Goal: Task Accomplishment & Management: Complete application form

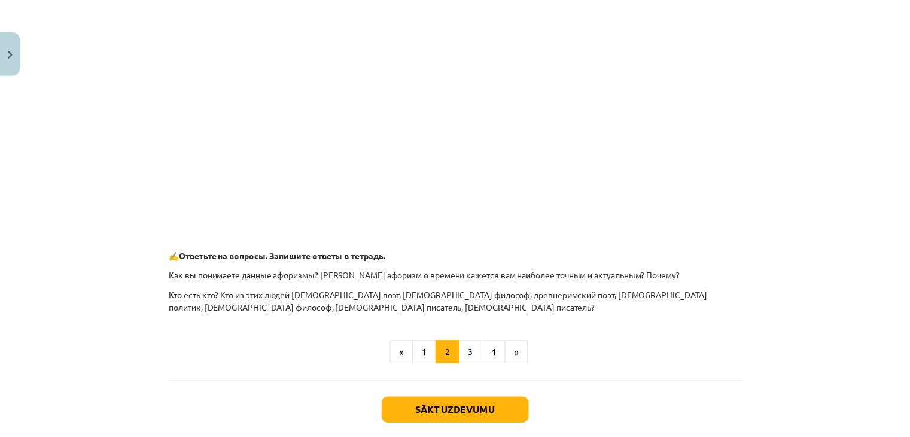
scroll to position [560, 0]
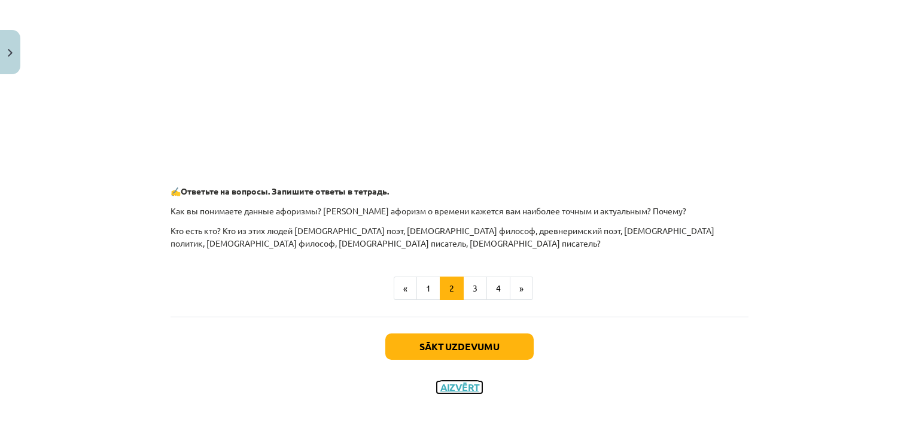
click at [453, 390] on button "Aizvērt" at bounding box center [459, 387] width 45 height 12
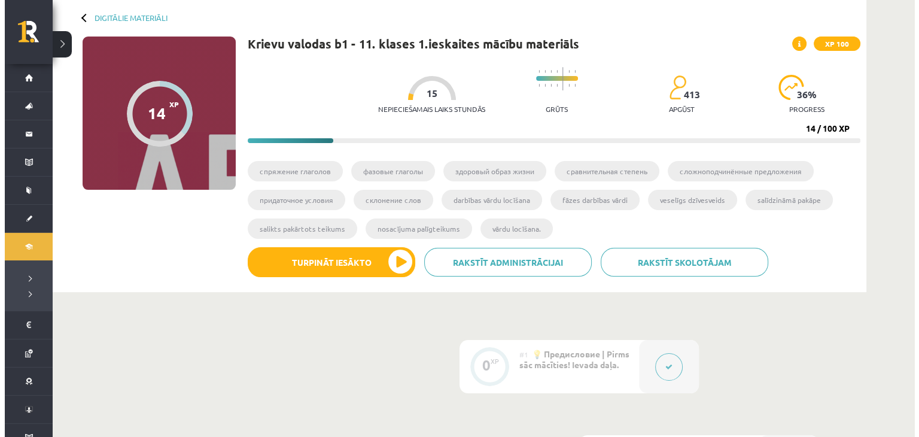
scroll to position [0, 0]
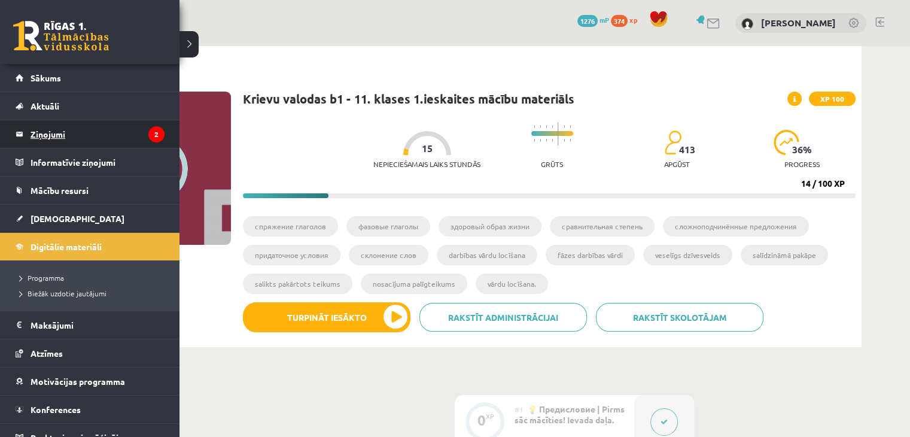
click at [69, 139] on legend "Ziņojumi 2" at bounding box center [98, 134] width 134 height 28
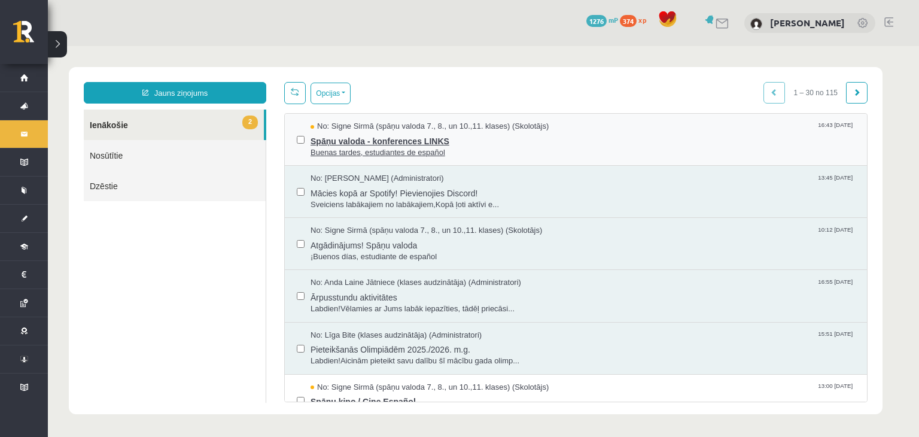
click at [378, 142] on span "Spāņu valoda - konferences LINKS" at bounding box center [583, 139] width 545 height 15
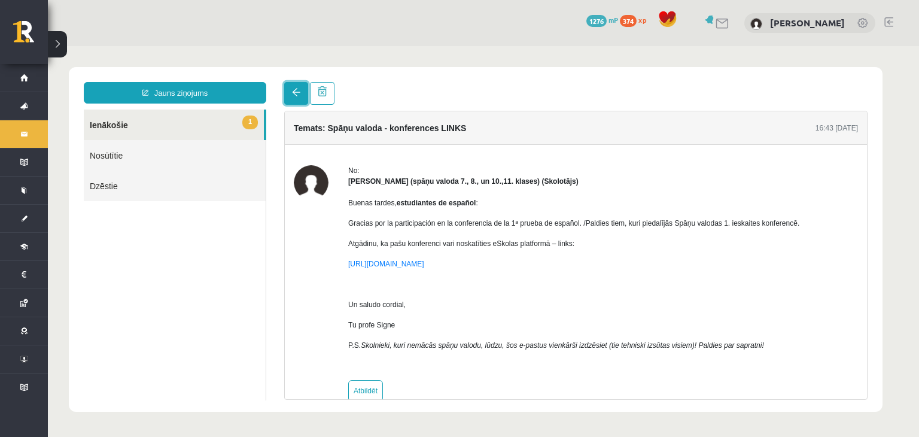
click at [297, 93] on span at bounding box center [296, 92] width 8 height 8
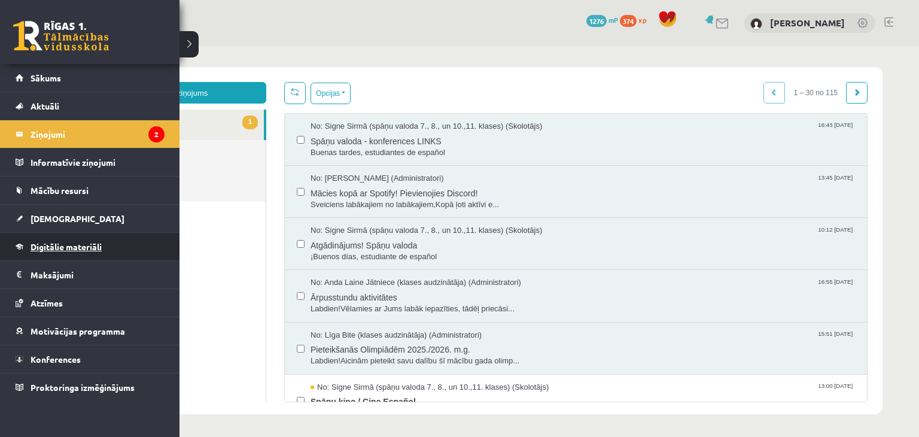
click at [74, 233] on link "Digitālie materiāli" at bounding box center [90, 247] width 149 height 28
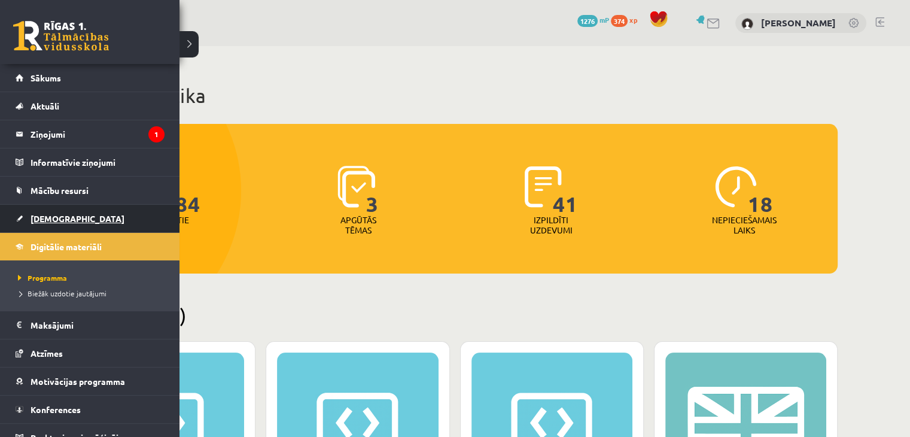
click at [42, 219] on span "[DEMOGRAPHIC_DATA]" at bounding box center [78, 218] width 94 height 11
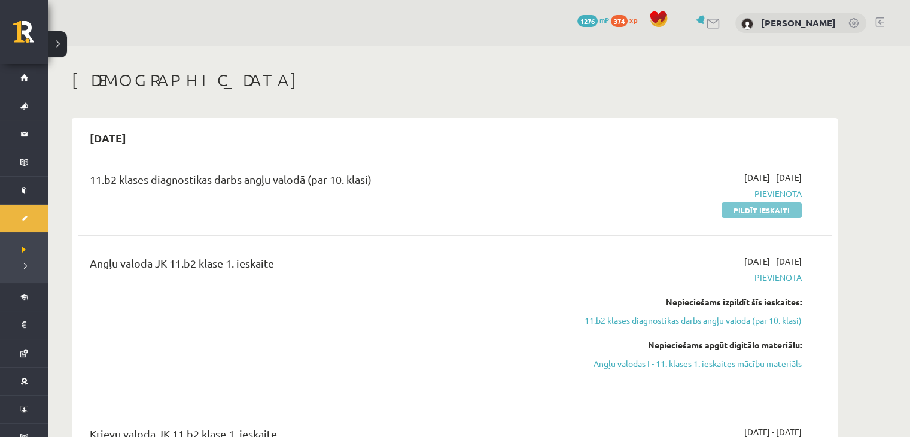
click at [744, 211] on link "Pildīt ieskaiti" at bounding box center [762, 210] width 80 height 16
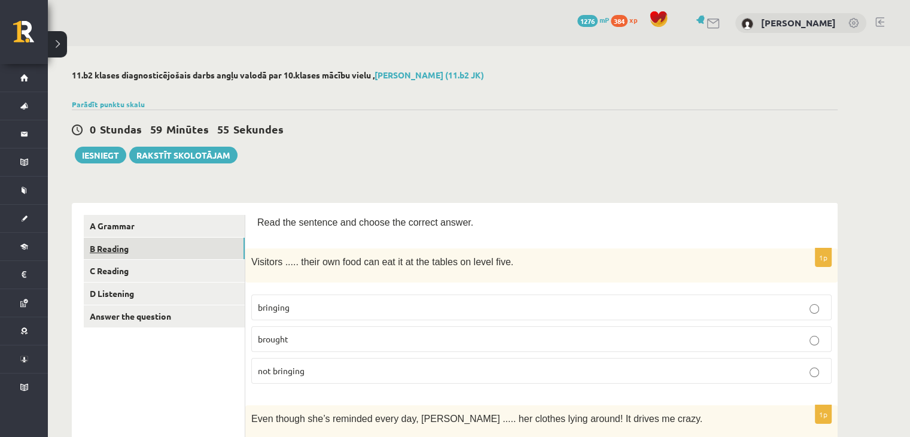
click at [206, 244] on link "B Reading" at bounding box center [164, 249] width 161 height 22
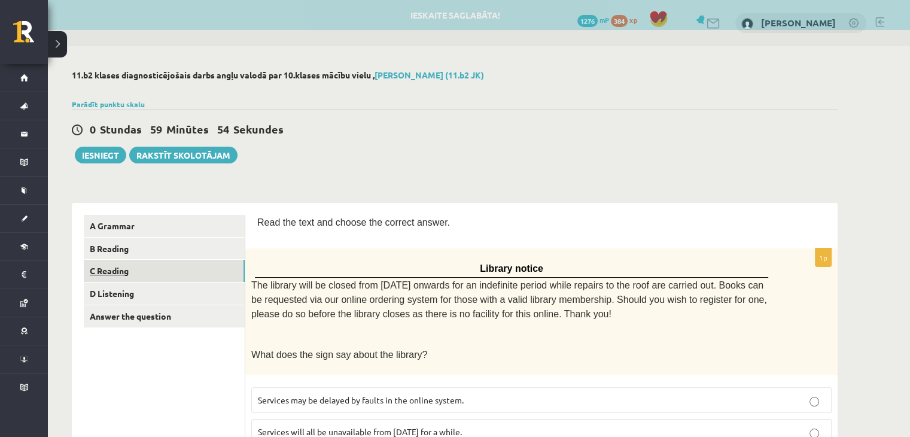
click at [203, 275] on link "C Reading" at bounding box center [164, 271] width 161 height 22
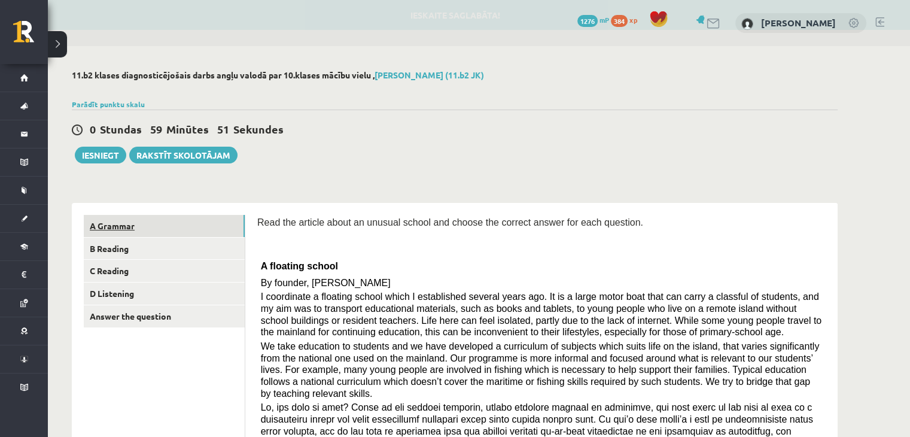
click at [175, 229] on link "A Grammar" at bounding box center [164, 226] width 161 height 22
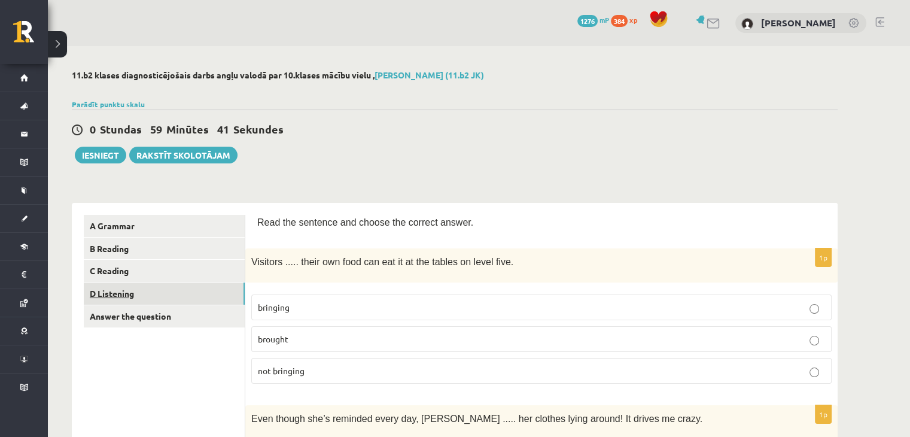
click at [199, 292] on link "D Listening" at bounding box center [164, 293] width 161 height 22
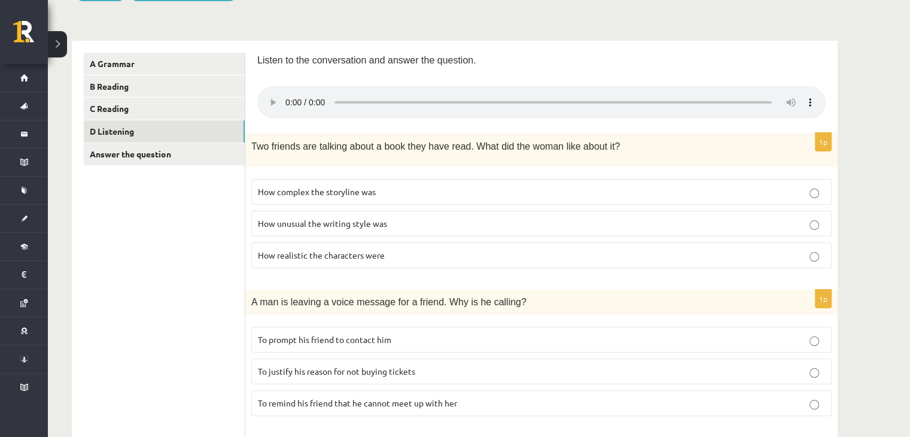
scroll to position [160, 0]
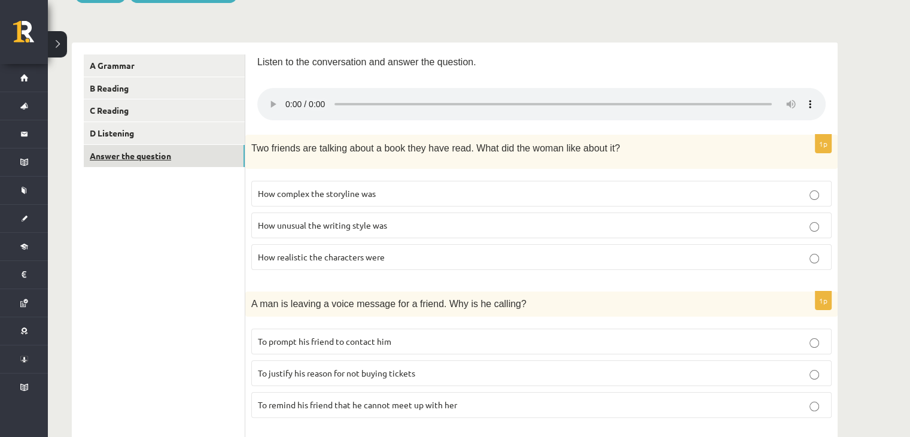
click at [152, 165] on link "Answer the question" at bounding box center [164, 156] width 161 height 22
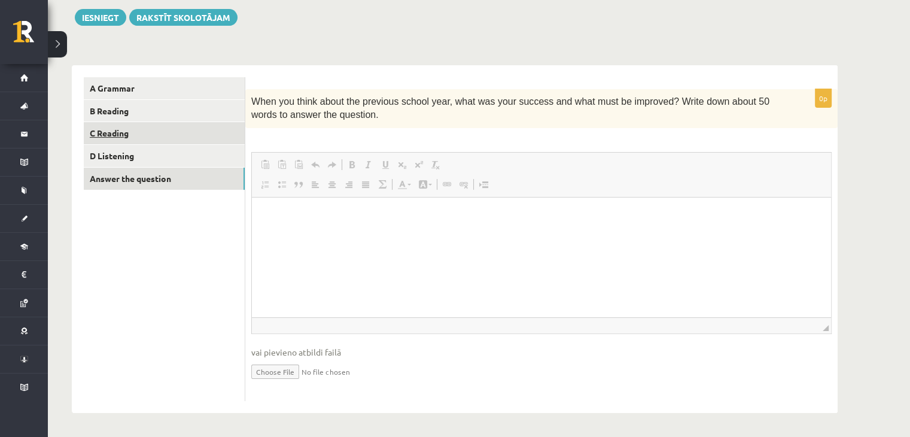
scroll to position [0, 0]
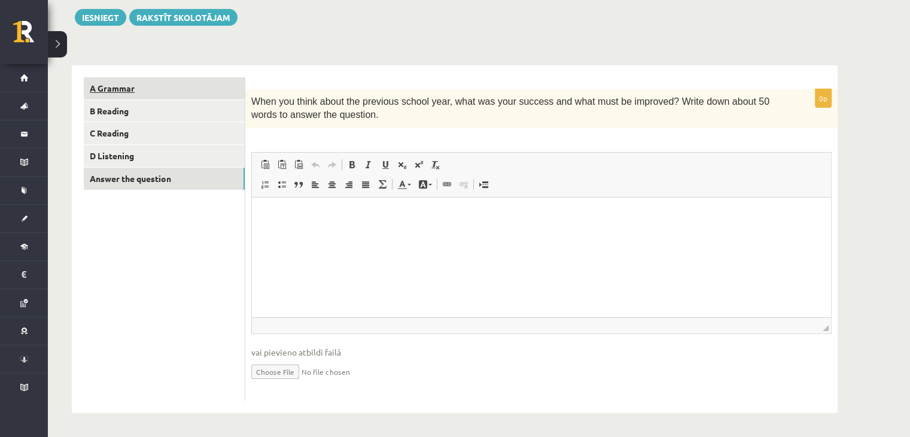
click at [123, 87] on link "A Grammar" at bounding box center [164, 88] width 161 height 22
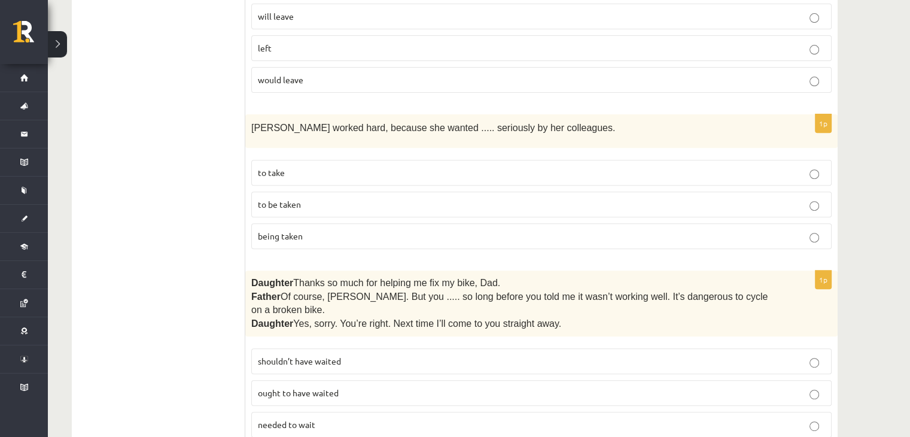
scroll to position [475, 0]
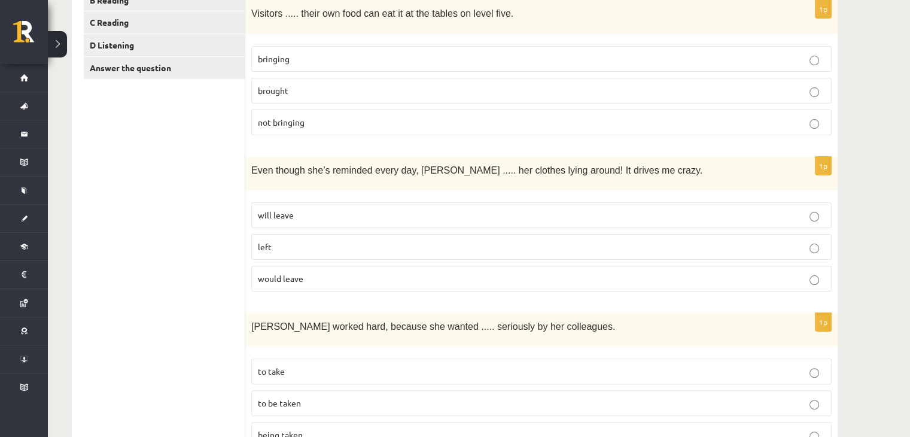
scroll to position [248, 0]
click at [713, 211] on p "will leave" at bounding box center [541, 215] width 567 height 13
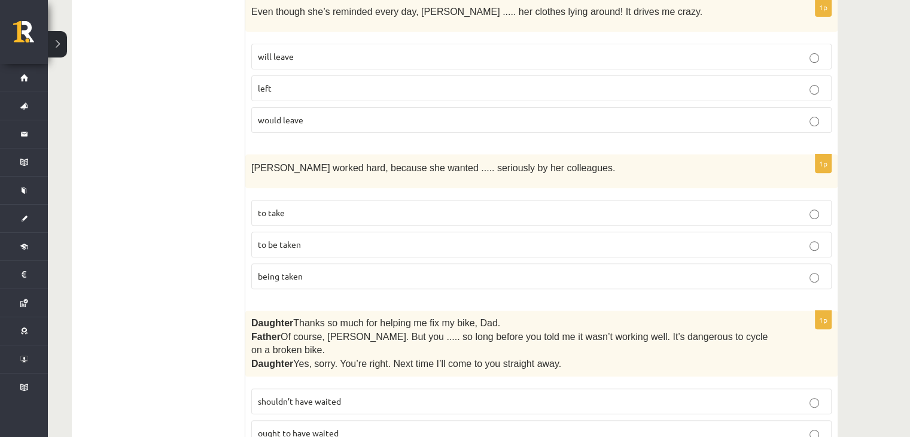
scroll to position [406, 0]
click at [560, 242] on p "to be taken" at bounding box center [541, 245] width 567 height 13
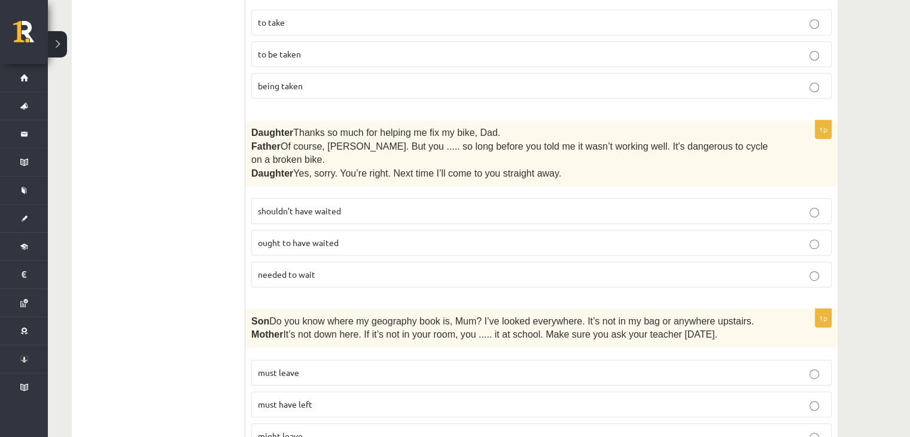
scroll to position [598, 0]
click at [320, 205] on span "shouldn’t have waited" at bounding box center [299, 210] width 83 height 11
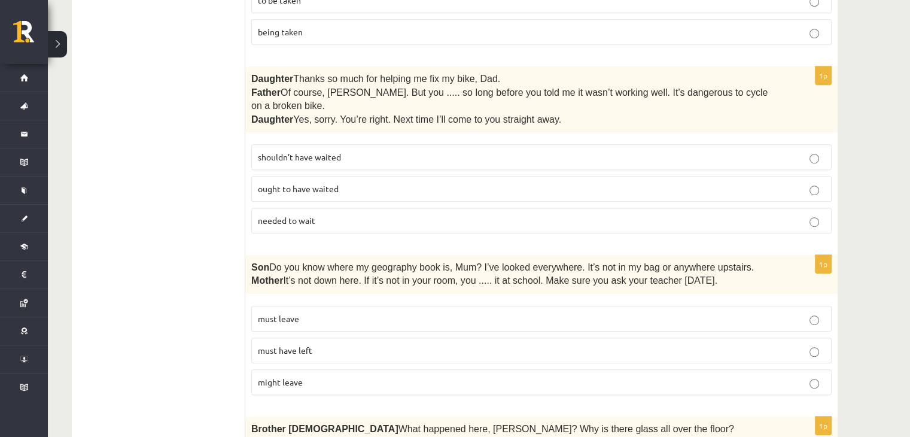
scroll to position [650, 0]
click at [306, 345] on span "must have left" at bounding box center [285, 350] width 54 height 11
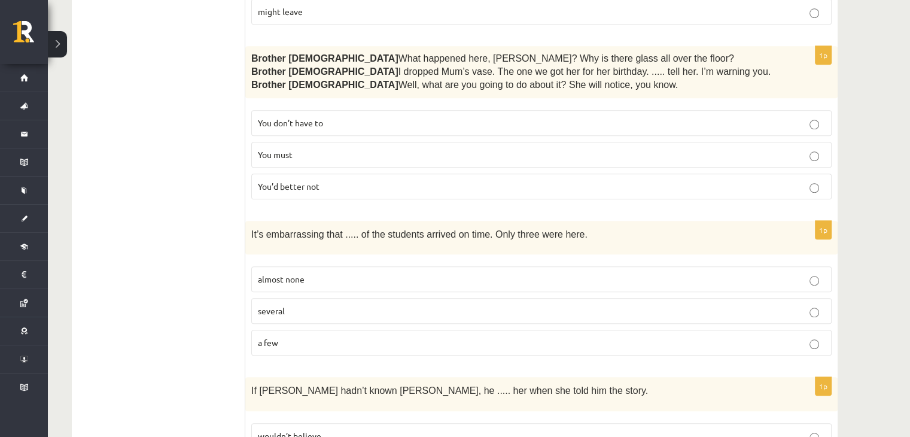
scroll to position [1021, 0]
click at [294, 181] on span "You’d better not" at bounding box center [289, 186] width 62 height 11
click at [315, 273] on p "almost none" at bounding box center [541, 279] width 567 height 13
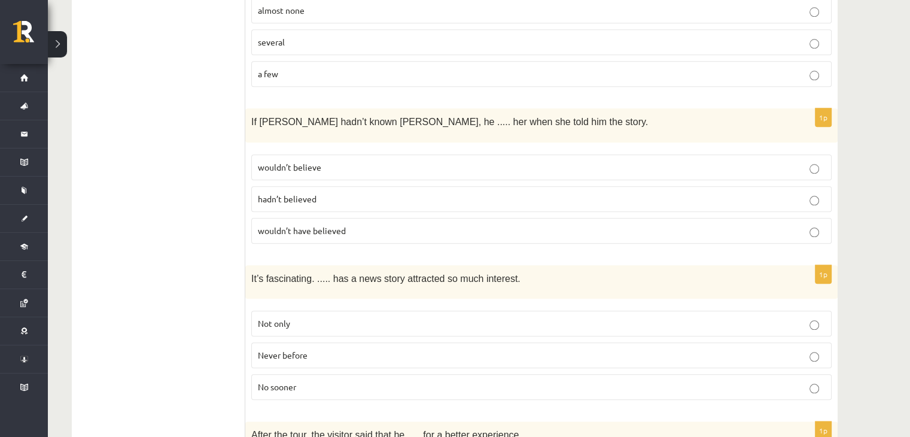
scroll to position [1292, 0]
click at [329, 223] on span "wouldn’t have believed" at bounding box center [302, 228] width 88 height 11
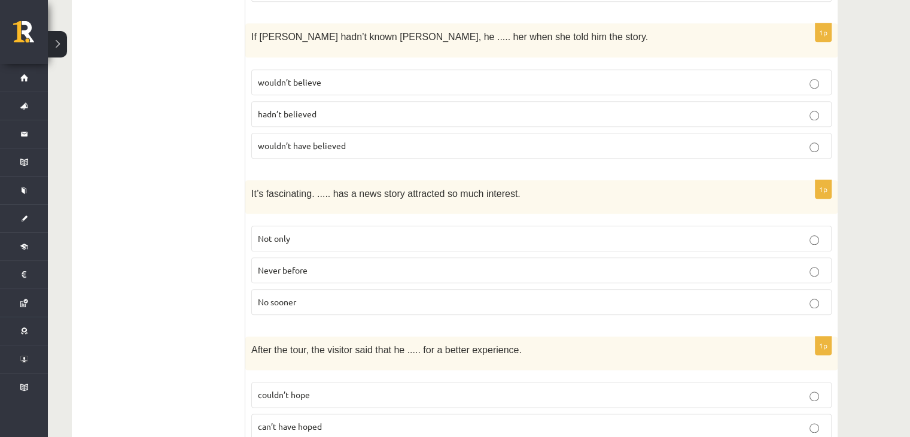
scroll to position [1376, 0]
click at [308, 263] on p "Never before" at bounding box center [541, 269] width 567 height 13
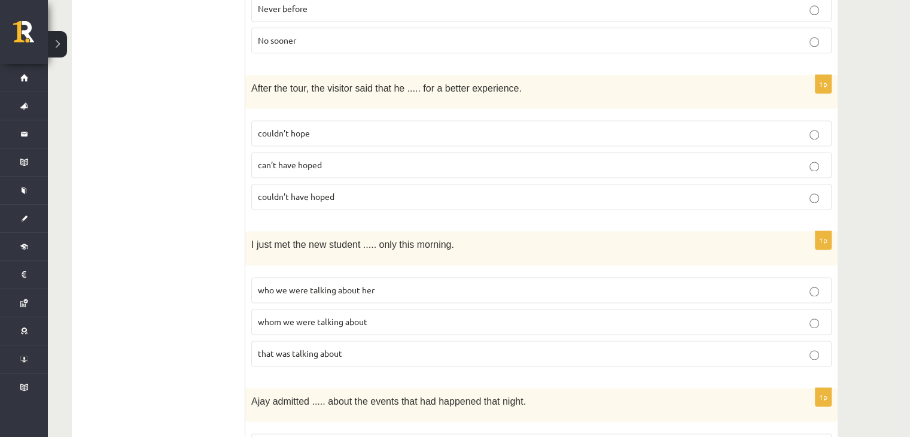
scroll to position [1635, 0]
click at [347, 192] on p "couldn’t have hoped" at bounding box center [541, 198] width 567 height 13
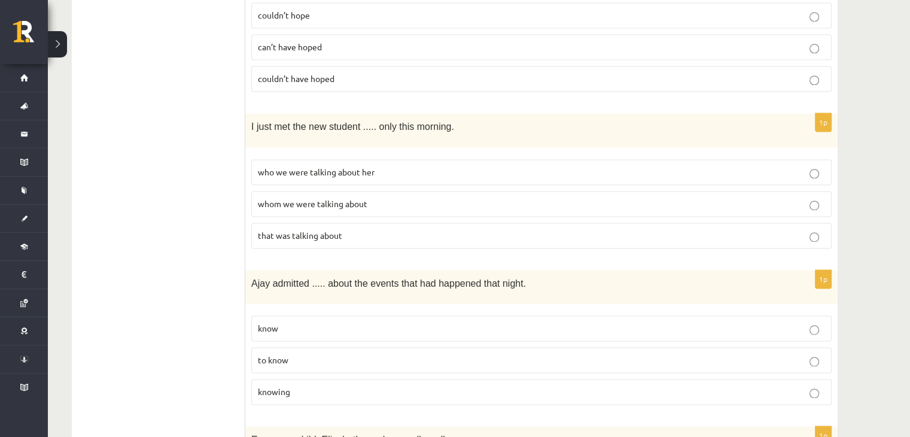
scroll to position [1778, 0]
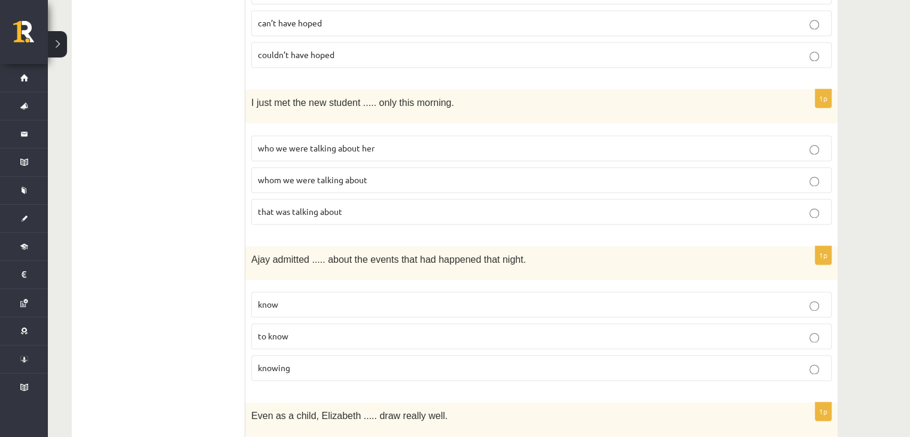
click at [349, 174] on span "whom we were talking about" at bounding box center [313, 179] width 110 height 11
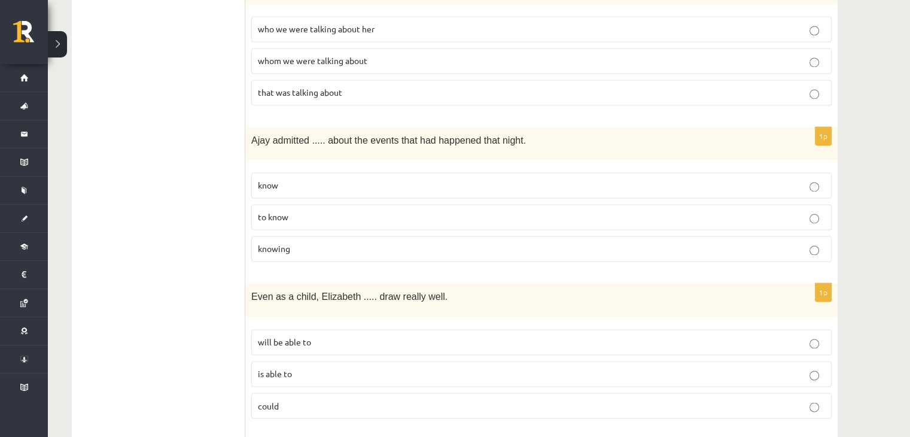
scroll to position [1901, 0]
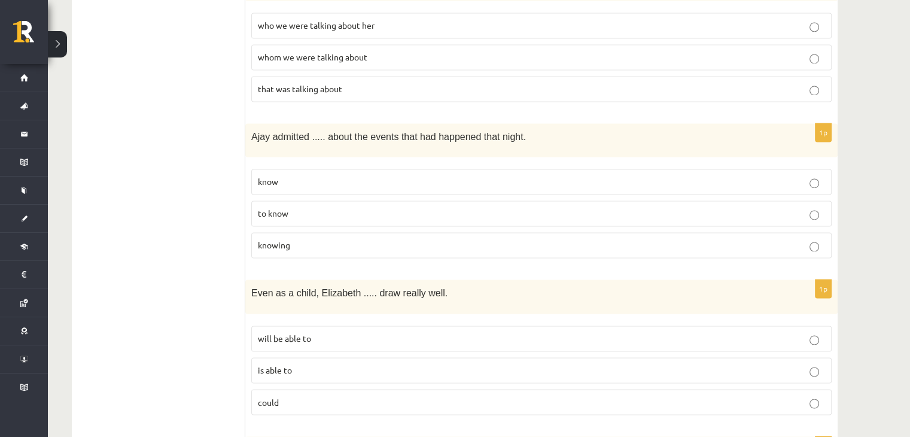
click at [546, 232] on label "knowing" at bounding box center [541, 245] width 580 height 26
click at [367, 396] on p "could" at bounding box center [541, 402] width 567 height 13
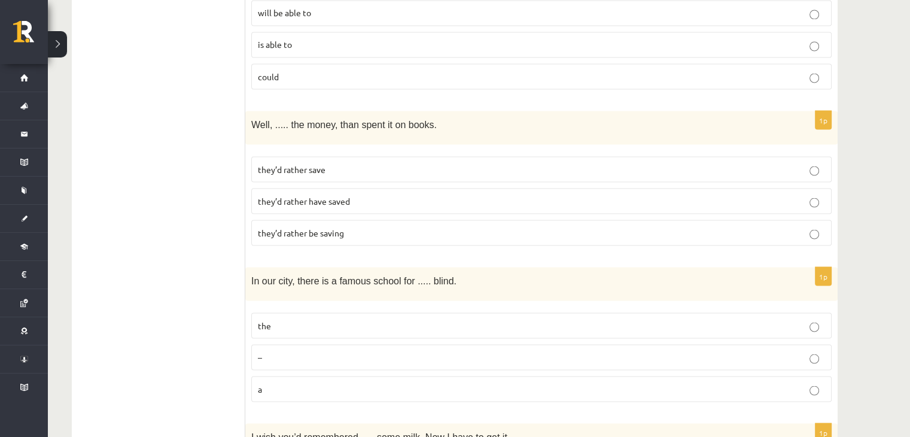
scroll to position [2226, 0]
click at [317, 313] on label "the" at bounding box center [541, 326] width 580 height 26
click at [357, 188] on label "they’d rather have saved" at bounding box center [541, 201] width 580 height 26
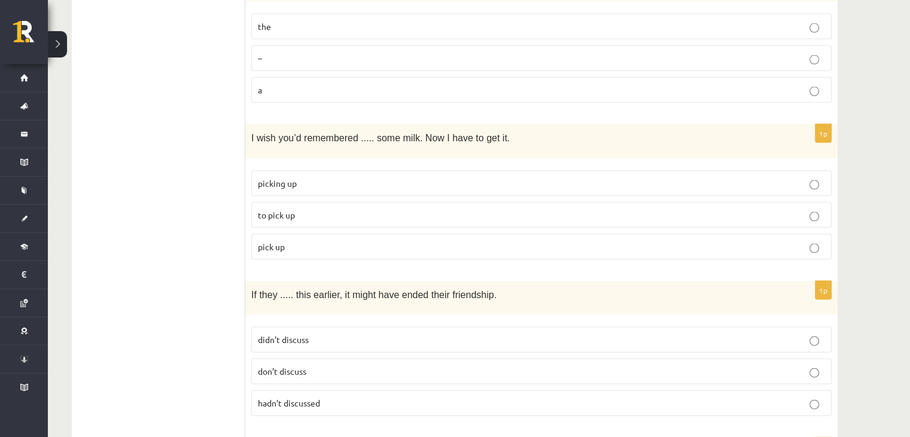
scroll to position [2543, 0]
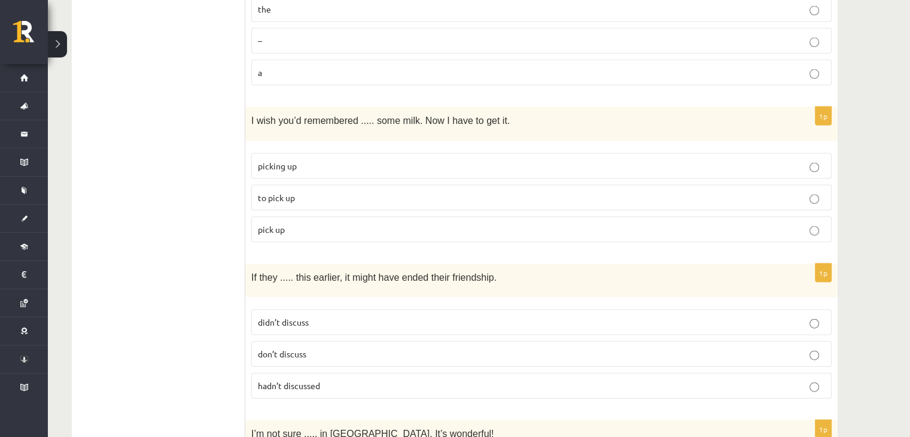
click at [325, 185] on label "to pick up" at bounding box center [541, 198] width 580 height 26
click at [327, 379] on p "hadn’t discussed" at bounding box center [541, 385] width 567 height 13
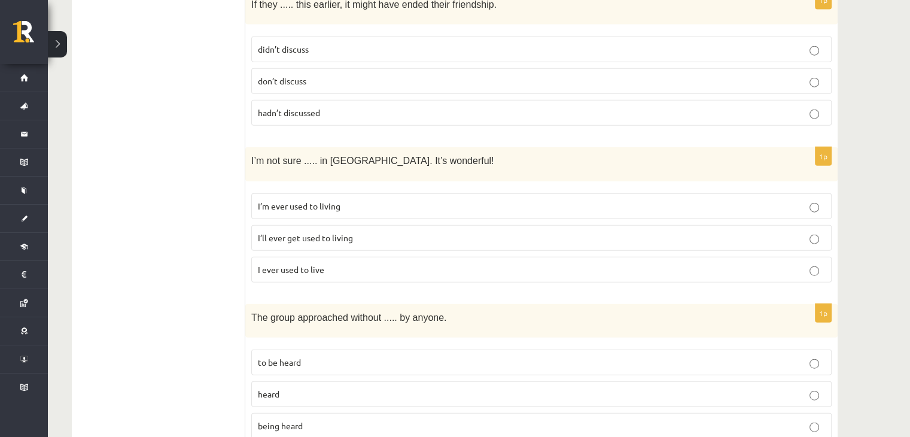
scroll to position [2849, 0]
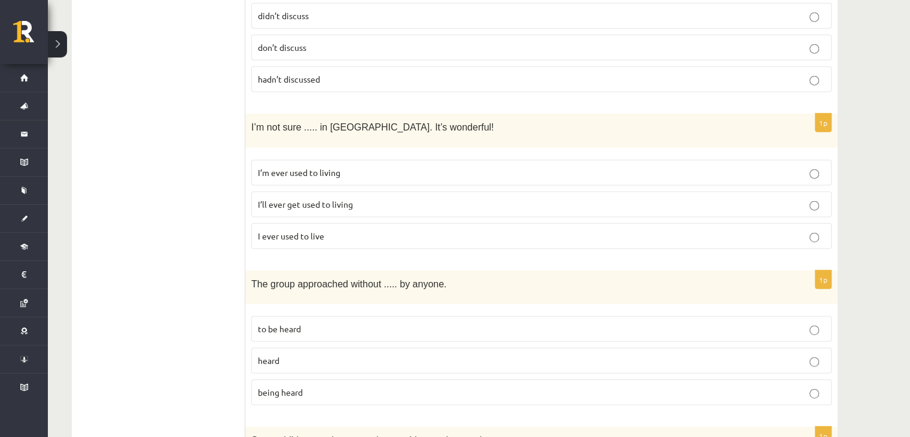
click at [311, 191] on label "I’ll ever get used to living" at bounding box center [541, 204] width 580 height 26
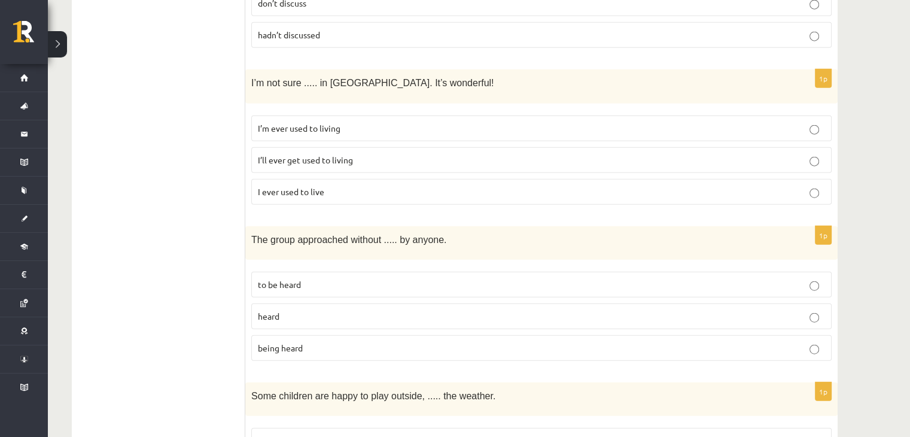
scroll to position [2894, 0]
click at [292, 342] on span "being heard" at bounding box center [280, 347] width 45 height 11
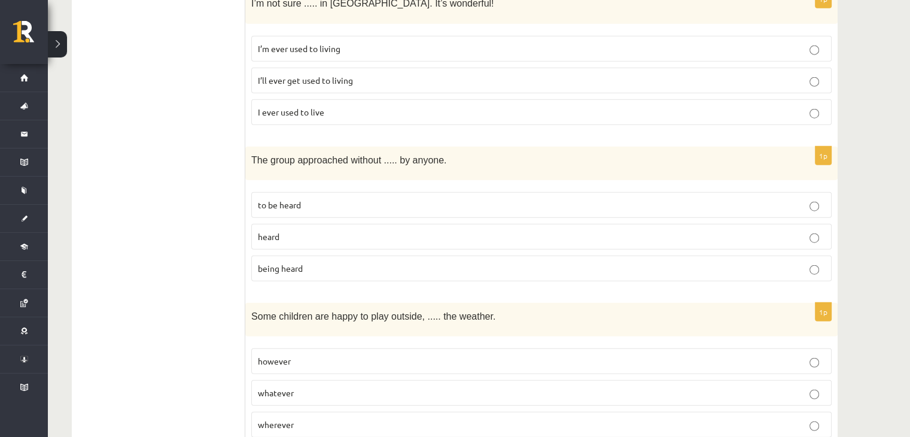
click at [300, 387] on p "whatever" at bounding box center [541, 393] width 567 height 13
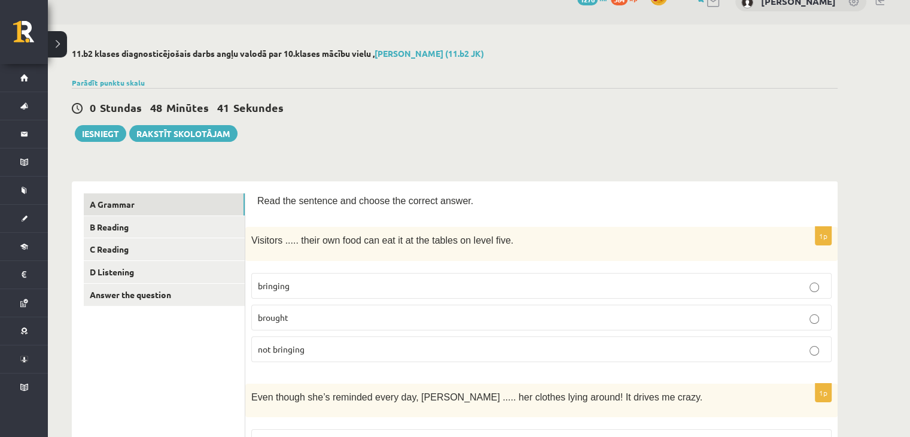
scroll to position [0, 0]
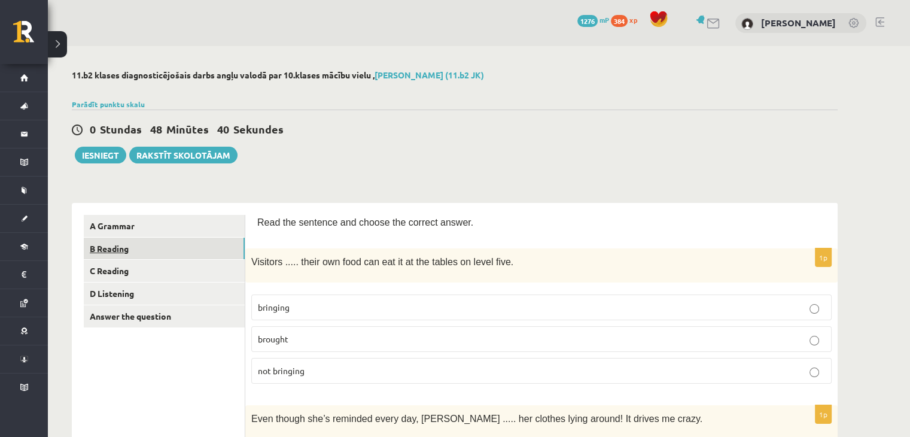
click at [160, 246] on link "B Reading" at bounding box center [164, 249] width 161 height 22
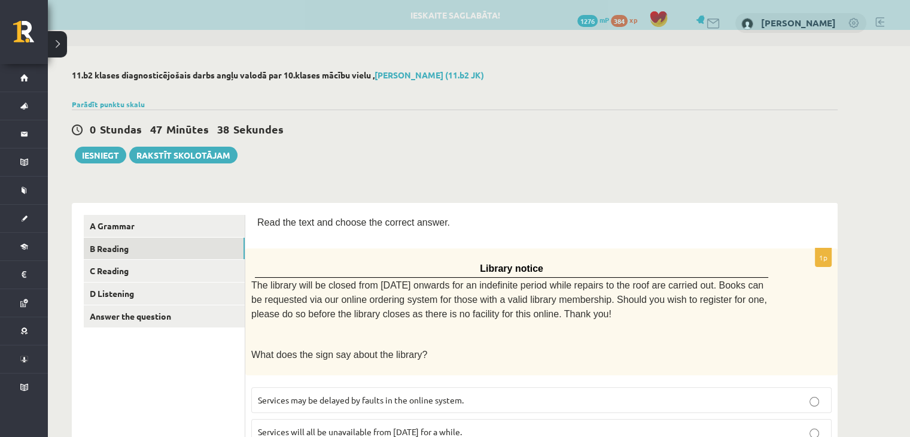
scroll to position [176, 0]
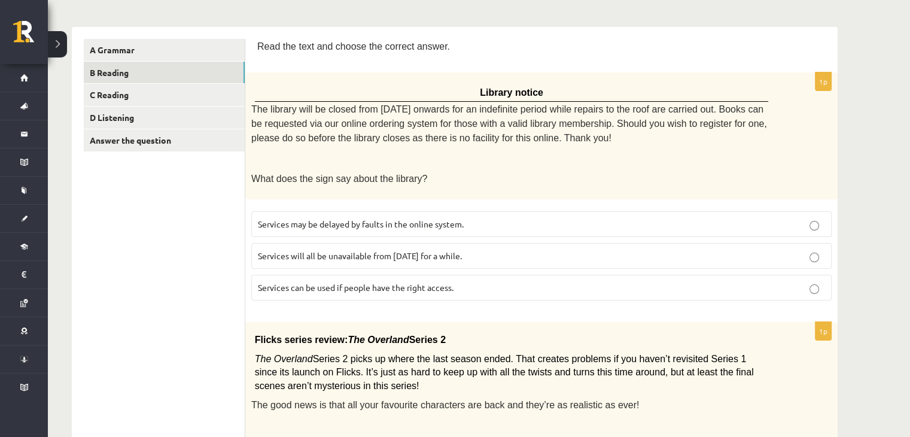
click at [551, 275] on label "Services can be used if people have the right access." at bounding box center [541, 288] width 580 height 26
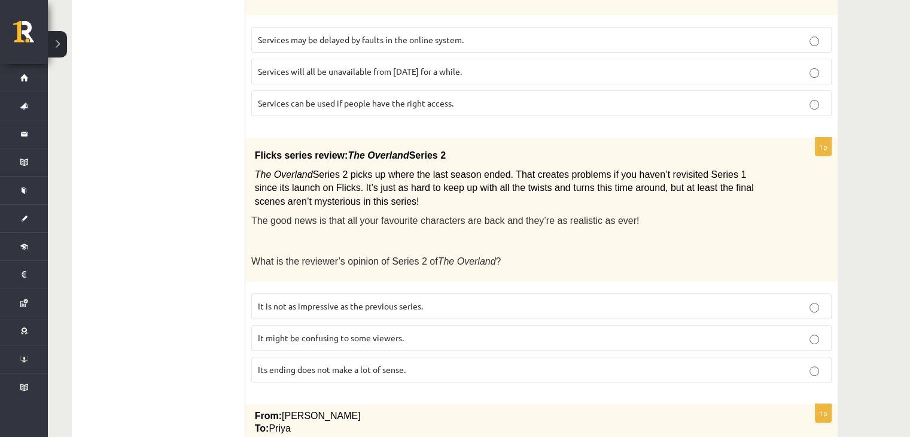
scroll to position [366, 0]
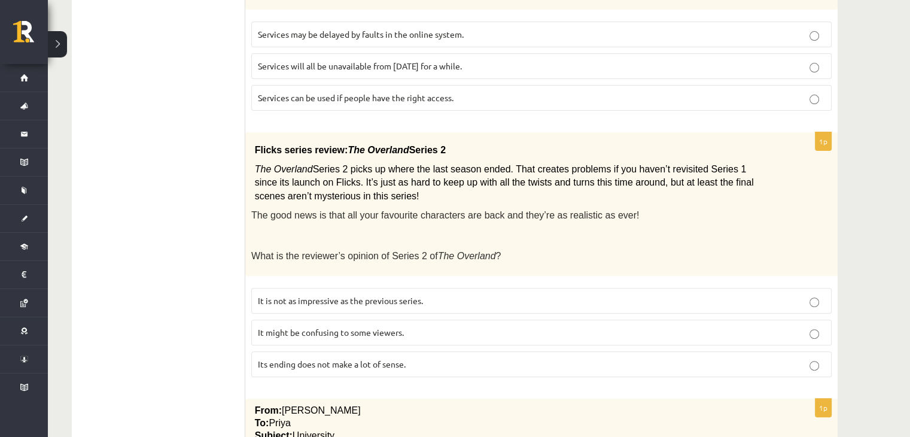
click at [322, 327] on span "It might be confusing to some viewers." at bounding box center [331, 332] width 146 height 11
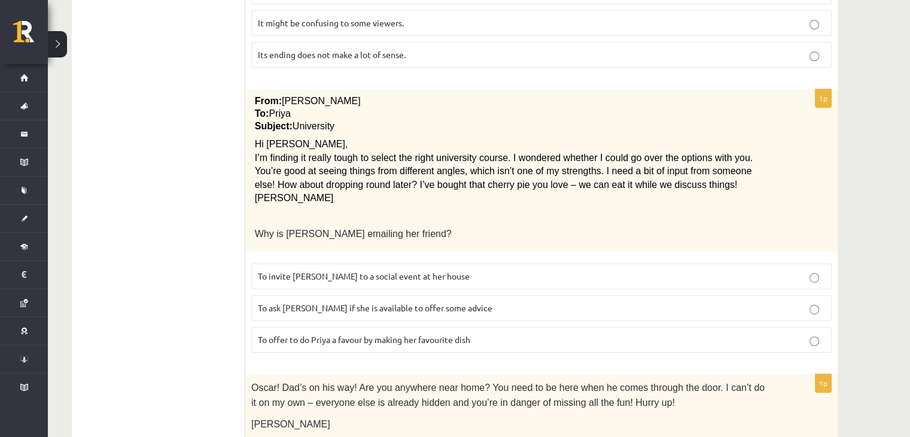
scroll to position [699, 0]
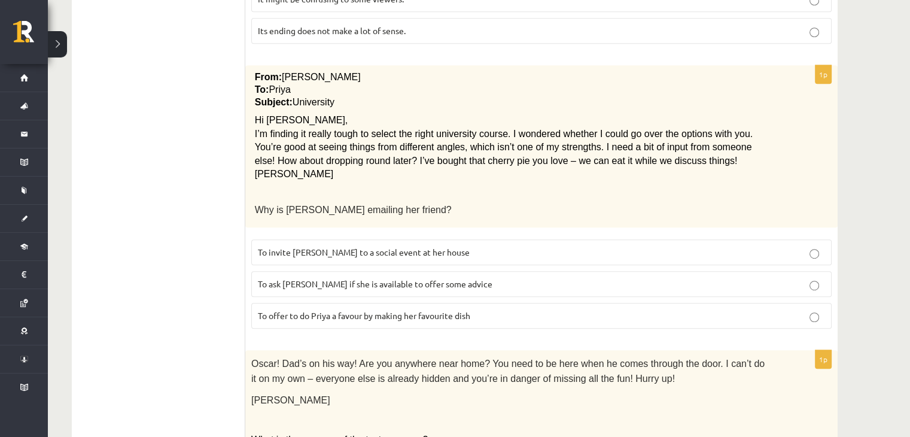
click at [296, 277] on label "To ask Priya if she is available to offer some advice" at bounding box center [541, 284] width 580 height 26
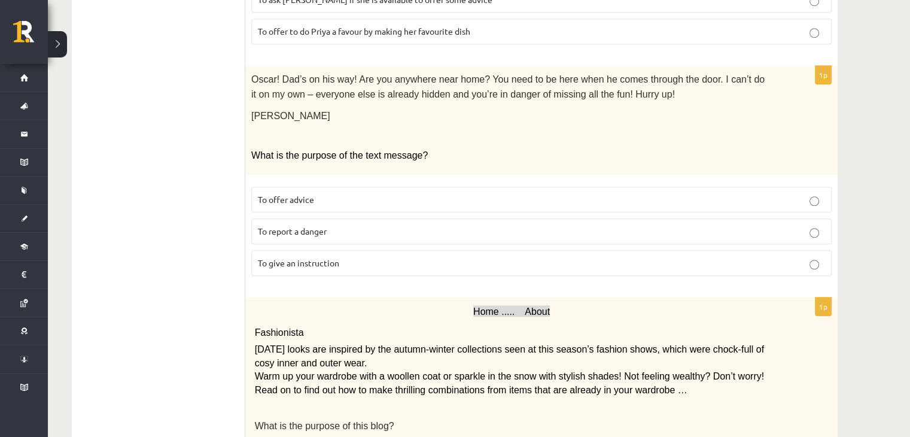
scroll to position [984, 0]
click at [318, 257] on span "To give an instruction" at bounding box center [298, 262] width 81 height 11
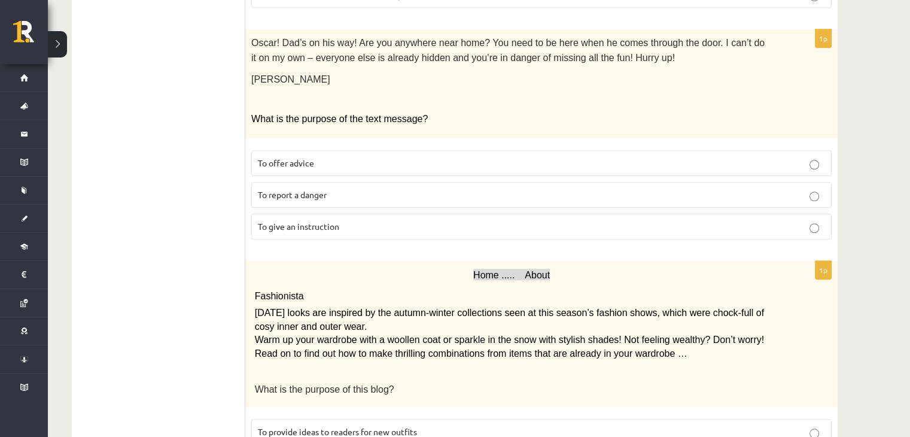
scroll to position [1263, 0]
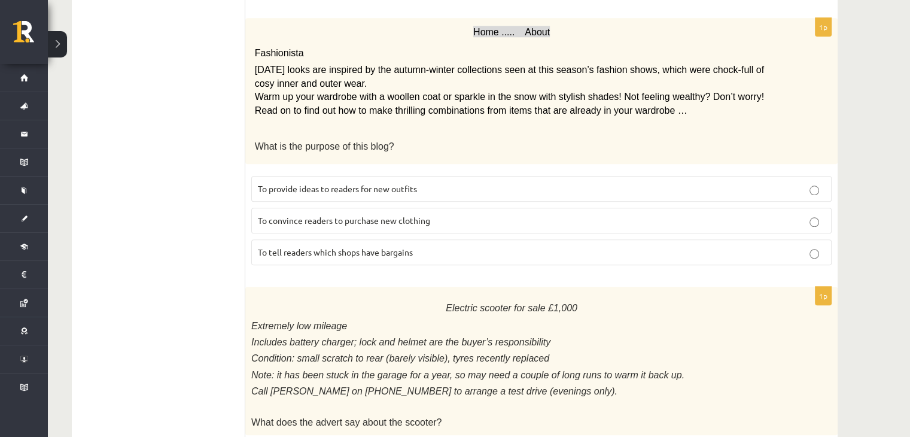
click at [308, 184] on fieldset "To provide ideas to readers for new outfits To convince readers to purchase new…" at bounding box center [541, 219] width 580 height 99
click at [314, 183] on span "To provide ideas to readers for new outfits" at bounding box center [337, 188] width 159 height 11
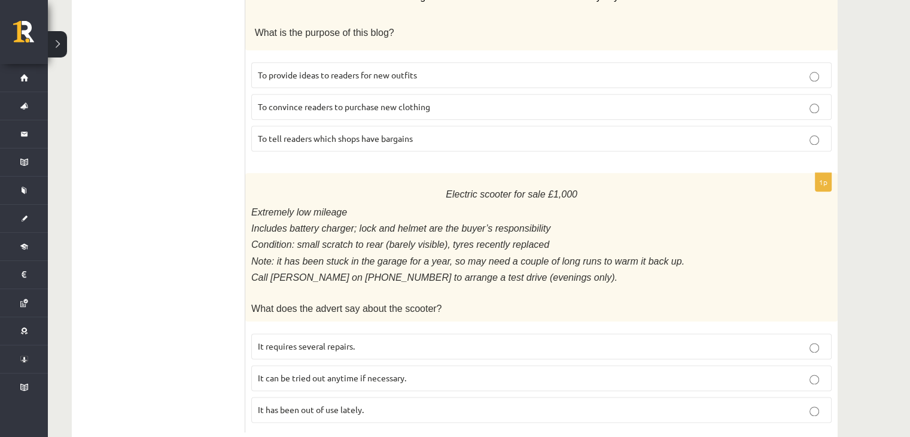
scroll to position [1382, 0]
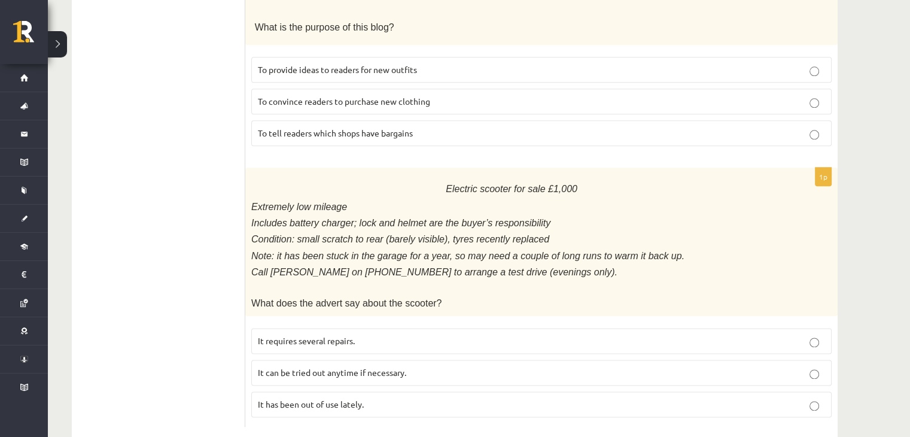
click at [324, 391] on label "It has been out of use lately." at bounding box center [541, 404] width 580 height 26
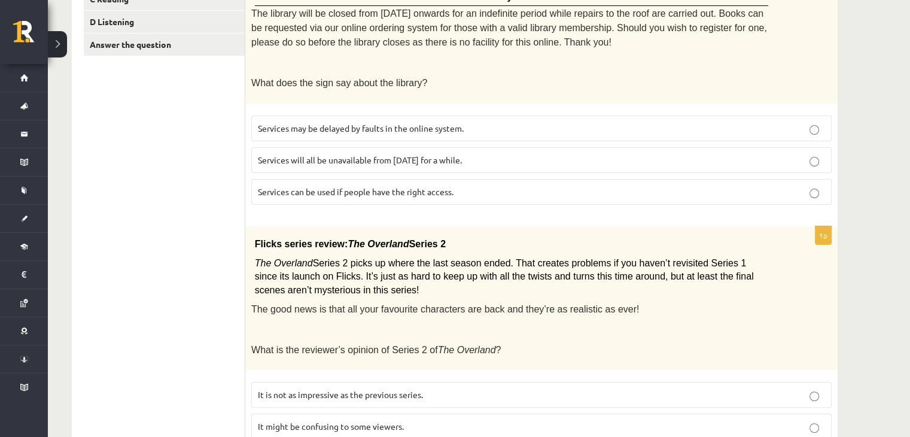
scroll to position [0, 0]
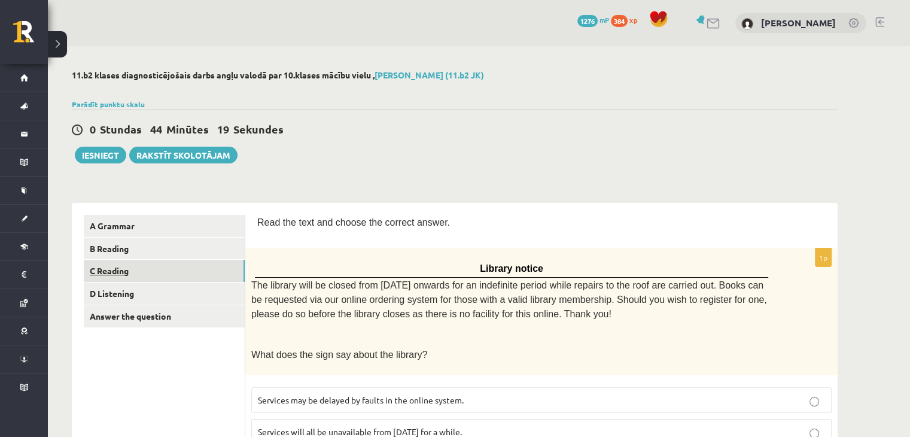
click at [127, 269] on link "C Reading" at bounding box center [164, 271] width 161 height 22
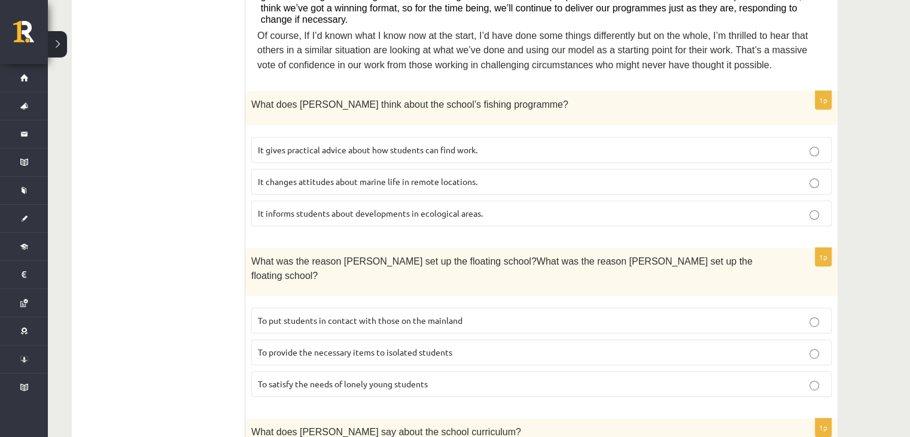
scroll to position [556, 0]
click at [780, 199] on label "It informs students about developments in ecological areas." at bounding box center [541, 212] width 580 height 26
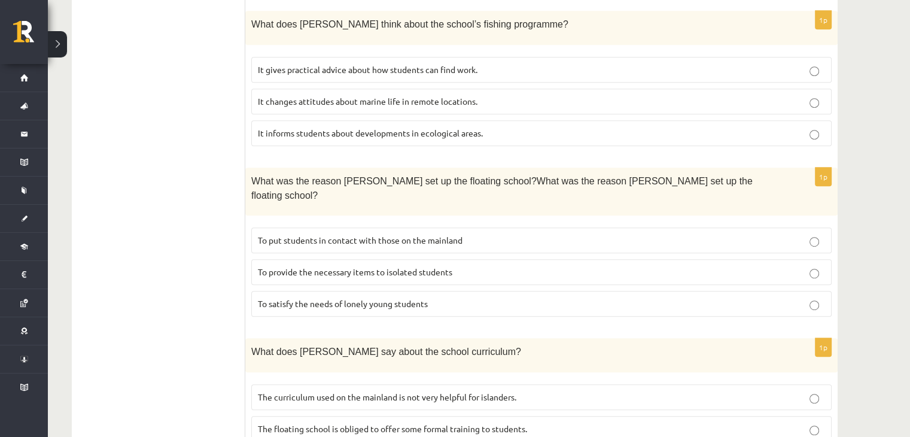
scroll to position [636, 0]
click at [591, 258] on label "To provide the necessary items to isolated students" at bounding box center [541, 271] width 580 height 26
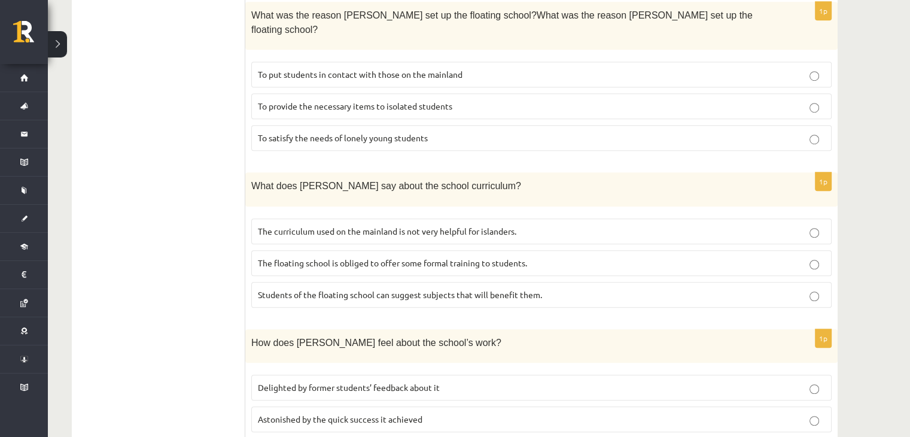
scroll to position [805, 0]
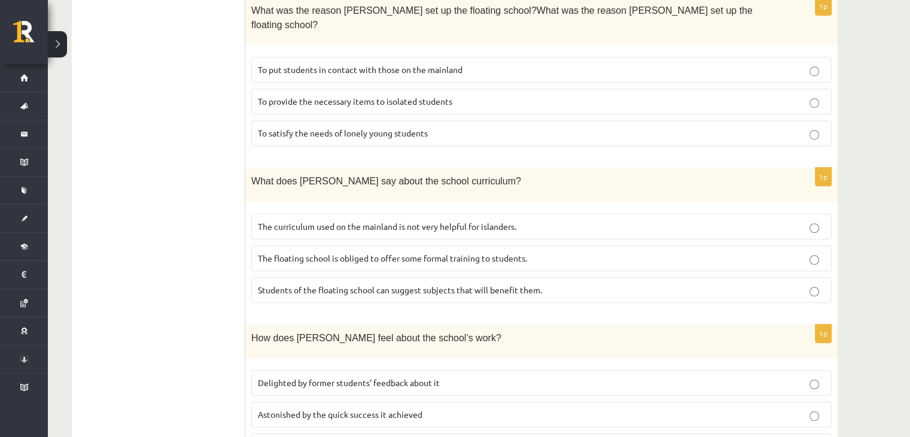
click at [517, 214] on label "The curriculum used on the mainland is not very helpful for islanders." at bounding box center [541, 227] width 580 height 26
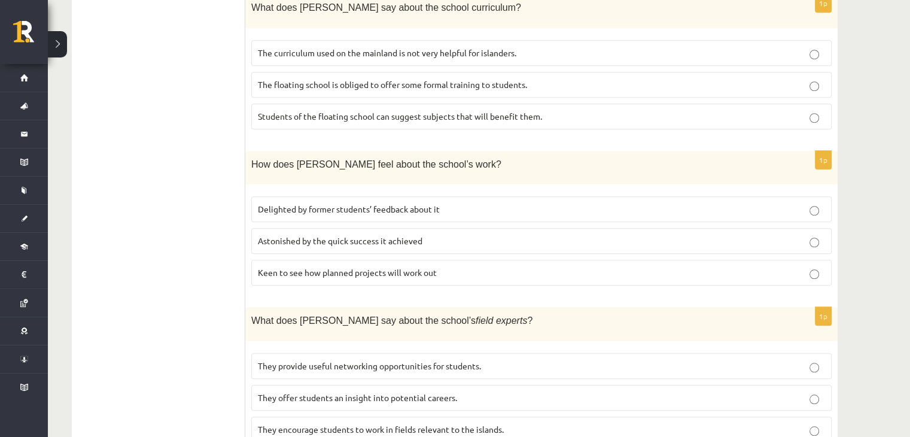
scroll to position [979, 0]
click at [304, 203] on span "Delighted by former students’ feedback about it" at bounding box center [349, 208] width 182 height 11
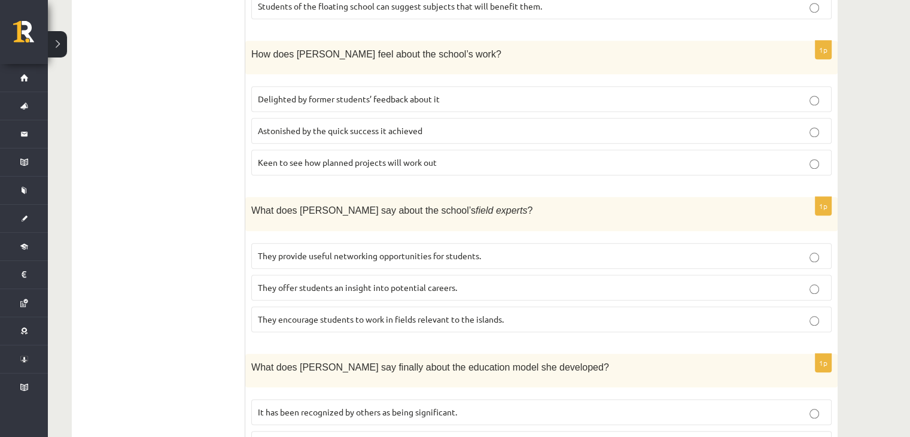
scroll to position [1093, 0]
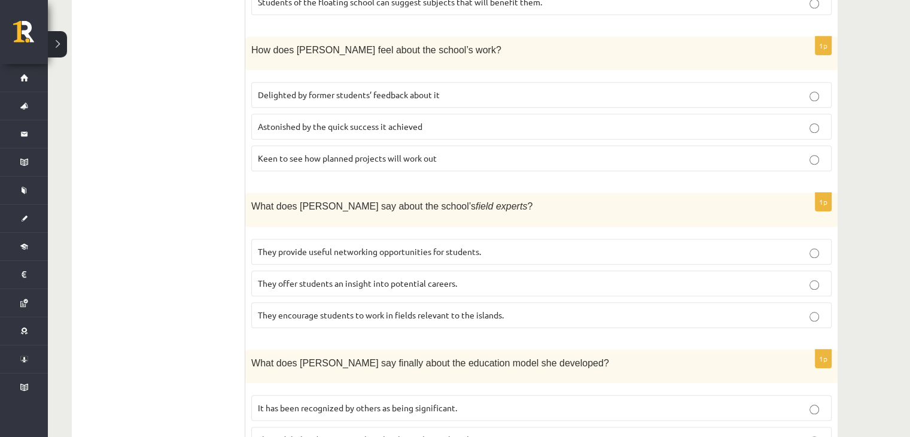
click at [321, 270] on label "They offer students an insight into potential careers." at bounding box center [541, 283] width 580 height 26
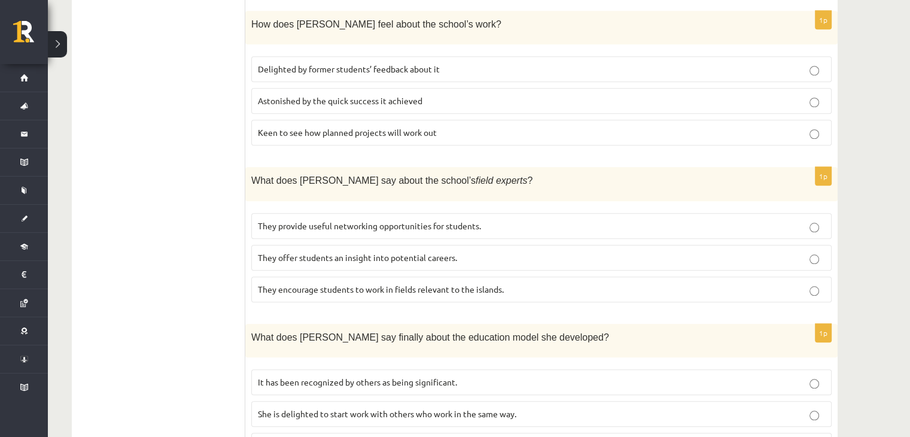
click at [272, 376] on span "It has been recognized by others as being significant." at bounding box center [357, 381] width 199 height 11
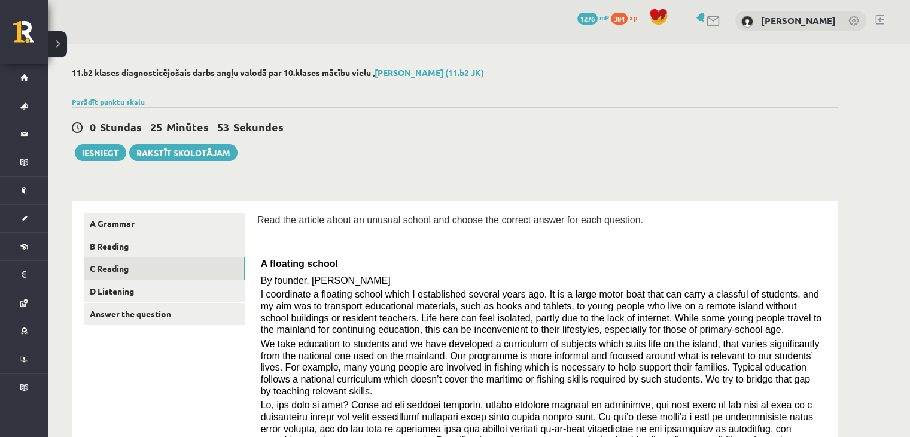
scroll to position [2, 0]
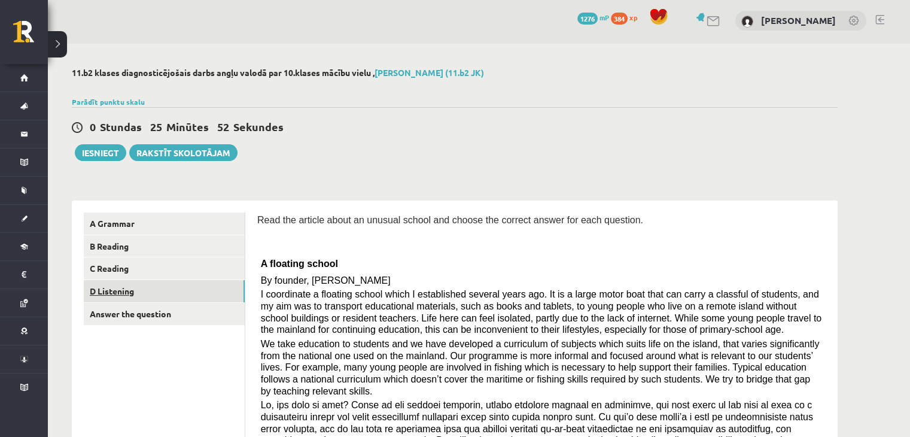
click at [175, 294] on link "D Listening" at bounding box center [164, 291] width 161 height 22
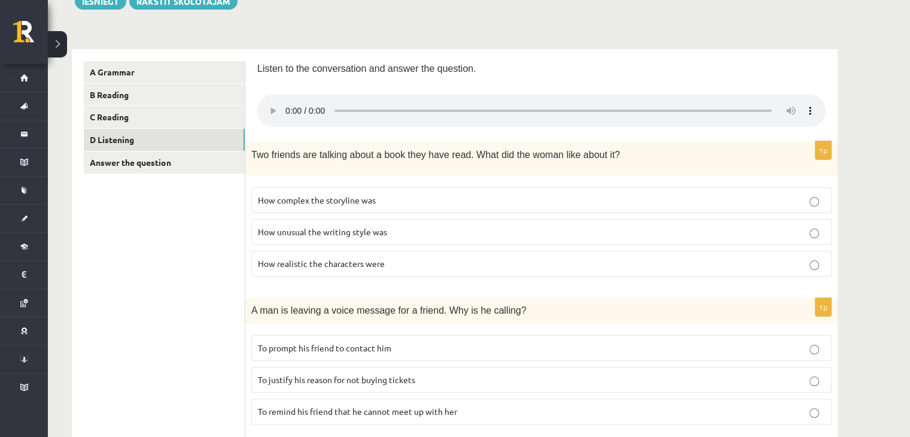
scroll to position [153, 0]
click at [451, 264] on p "How realistic the characters were" at bounding box center [541, 265] width 567 height 13
click at [443, 343] on p "To prompt his friend to contact him" at bounding box center [541, 349] width 567 height 13
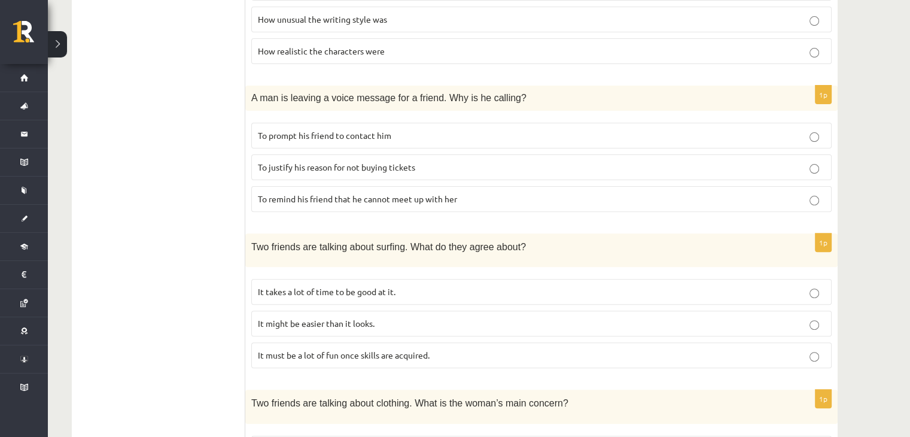
scroll to position [372, 0]
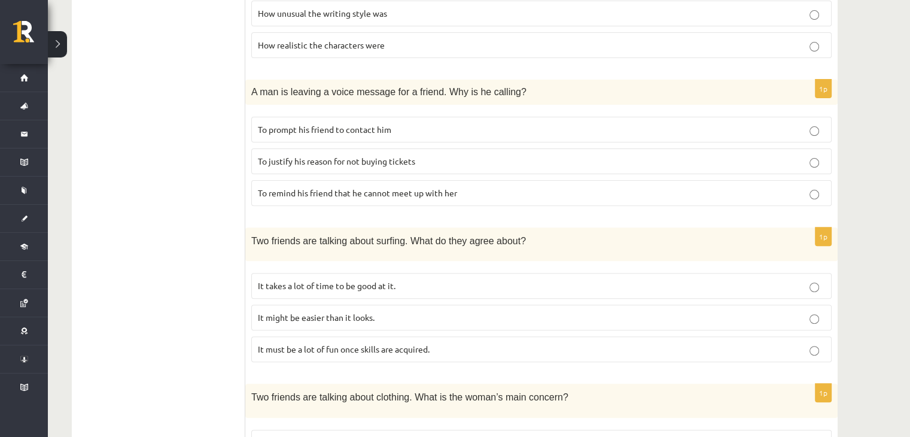
click at [303, 286] on p "It takes a lot of time to be good at it." at bounding box center [541, 285] width 567 height 13
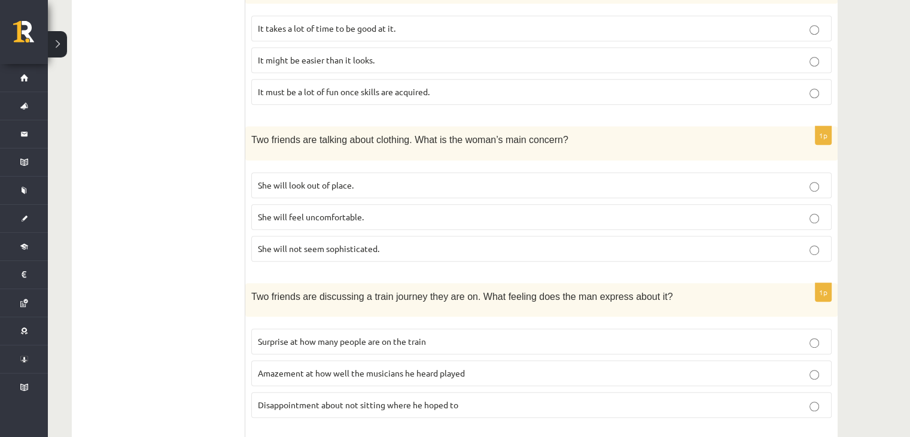
scroll to position [637, 0]
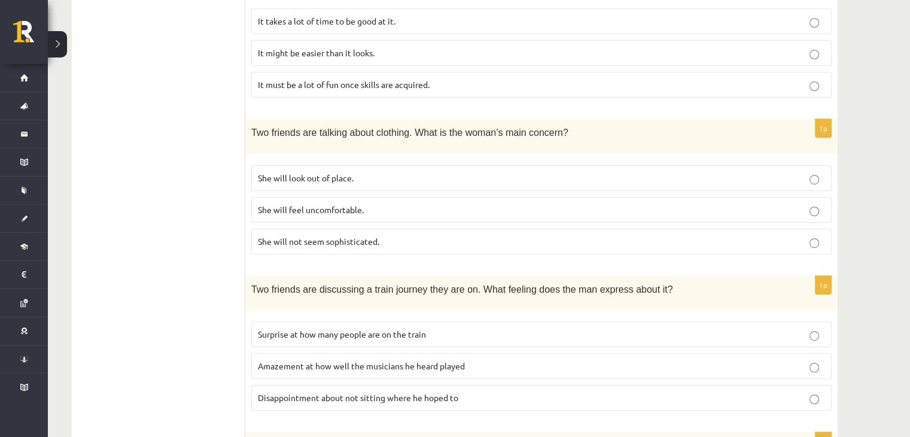
click at [345, 173] on span "She will look out of place." at bounding box center [306, 177] width 96 height 11
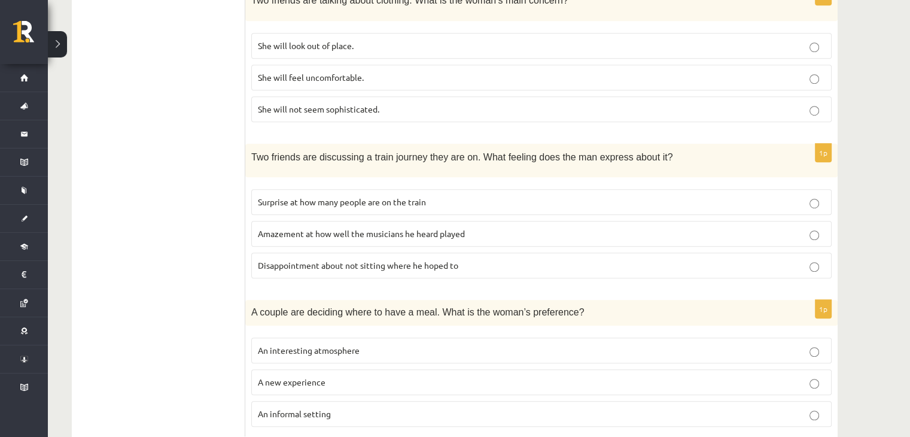
scroll to position [796, 0]
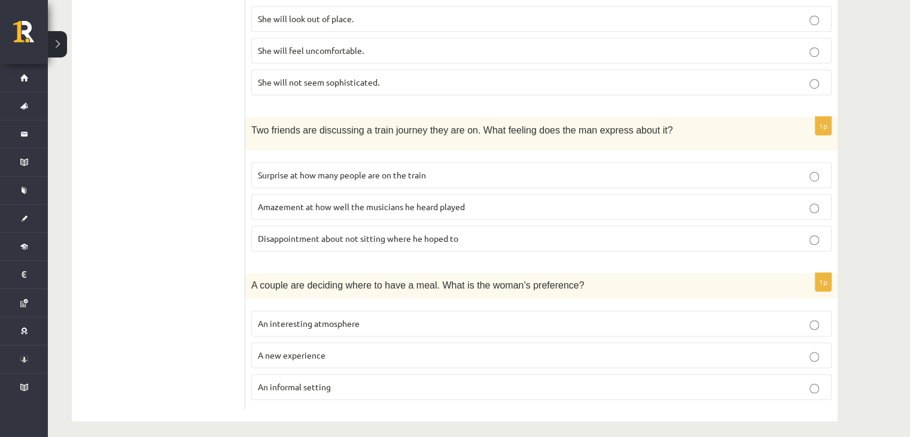
click at [338, 381] on p "An informal setting" at bounding box center [541, 387] width 567 height 13
click at [305, 233] on span "Disappointment about not sitting where he hoped to" at bounding box center [358, 238] width 200 height 11
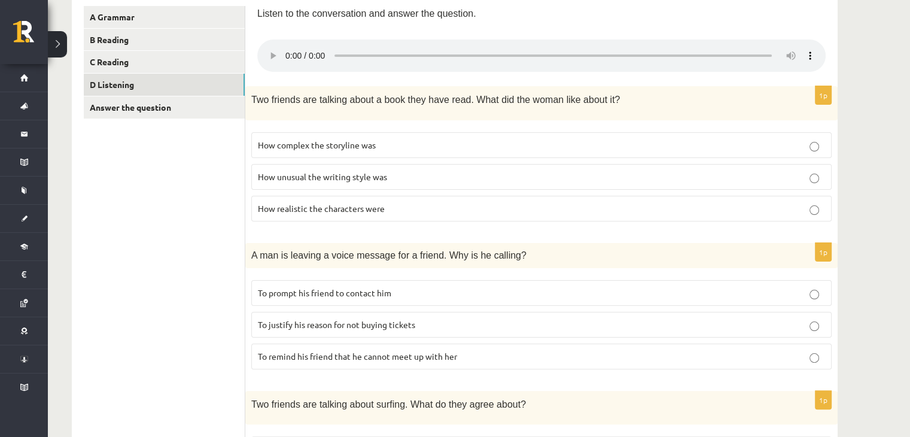
scroll to position [0, 0]
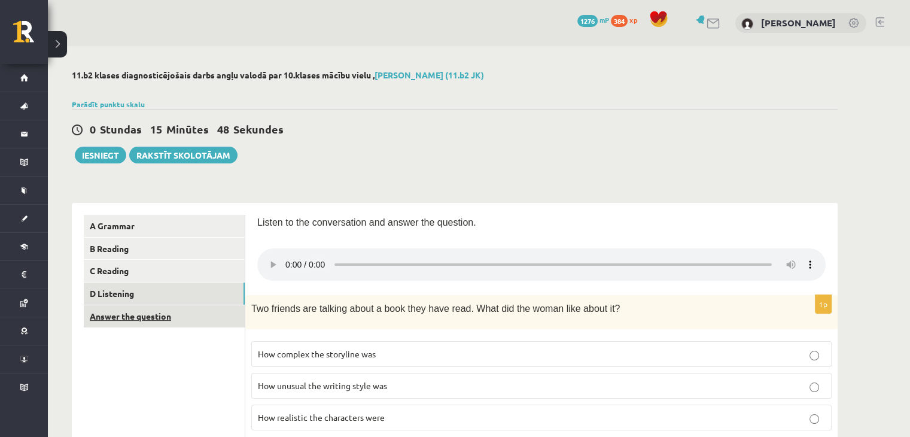
click at [236, 324] on link "Answer the question" at bounding box center [164, 316] width 161 height 22
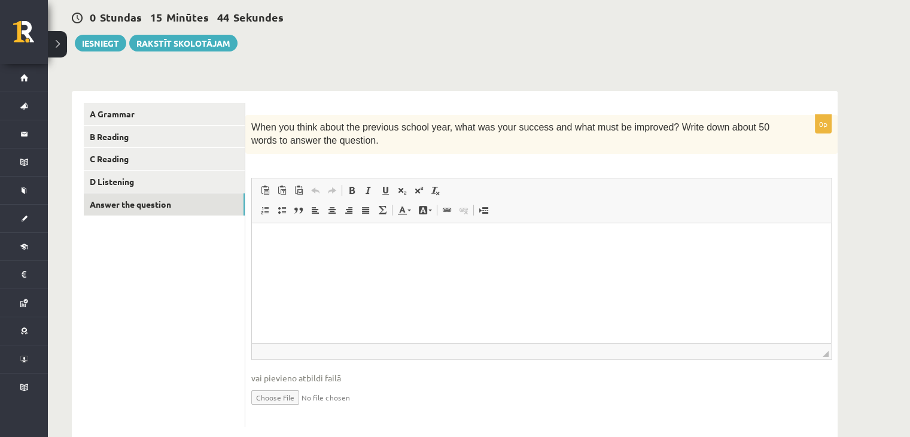
scroll to position [112, 0]
click at [654, 254] on html at bounding box center [541, 240] width 579 height 37
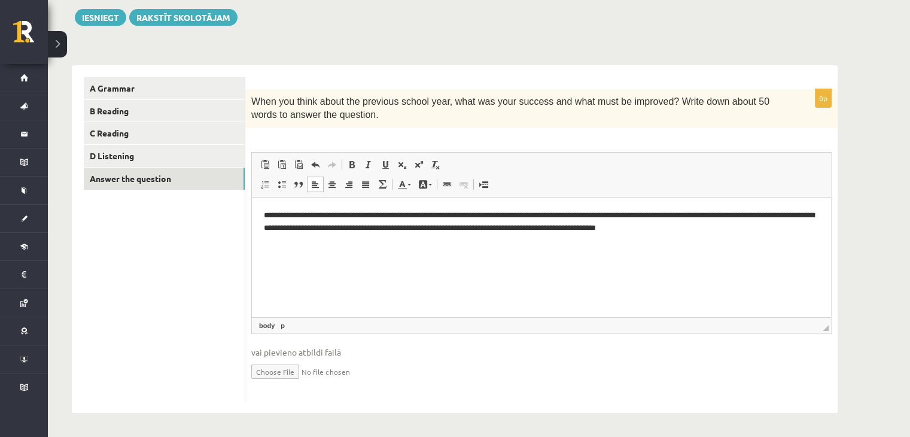
scroll to position [0, 0]
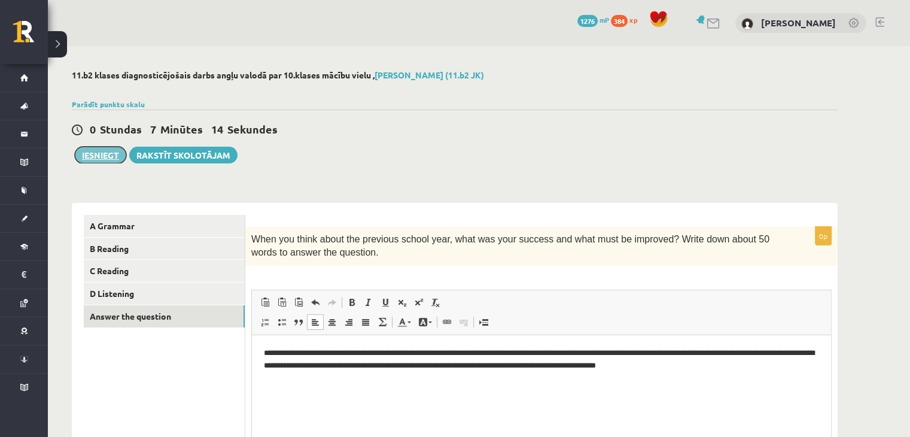
click at [110, 162] on button "Iesniegt" at bounding box center [100, 155] width 51 height 17
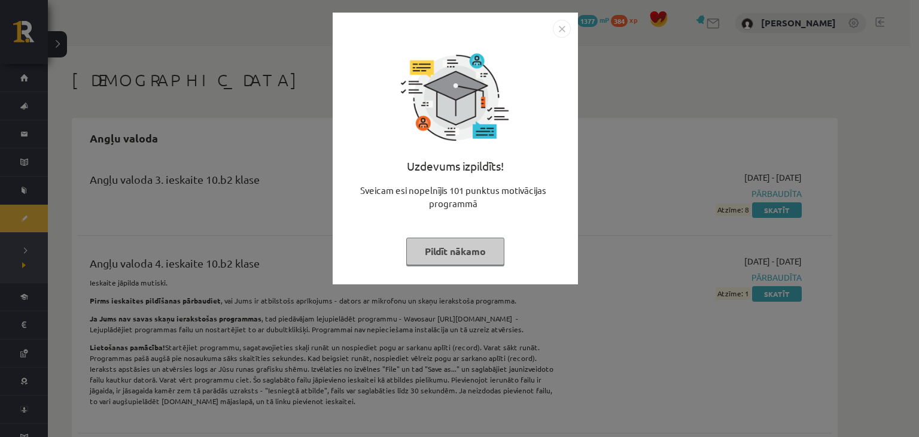
click at [555, 31] on img "Close" at bounding box center [562, 29] width 18 height 18
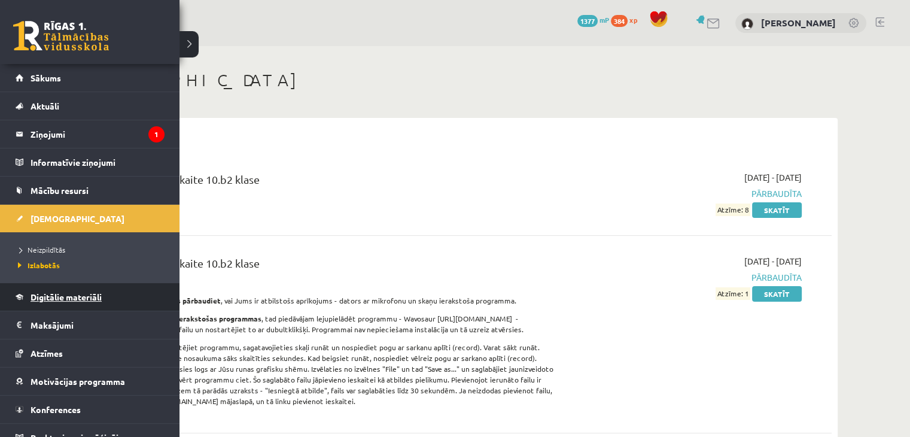
click at [77, 300] on link "Digitālie materiāli" at bounding box center [90, 297] width 149 height 28
